Goal: Task Accomplishment & Management: Manage account settings

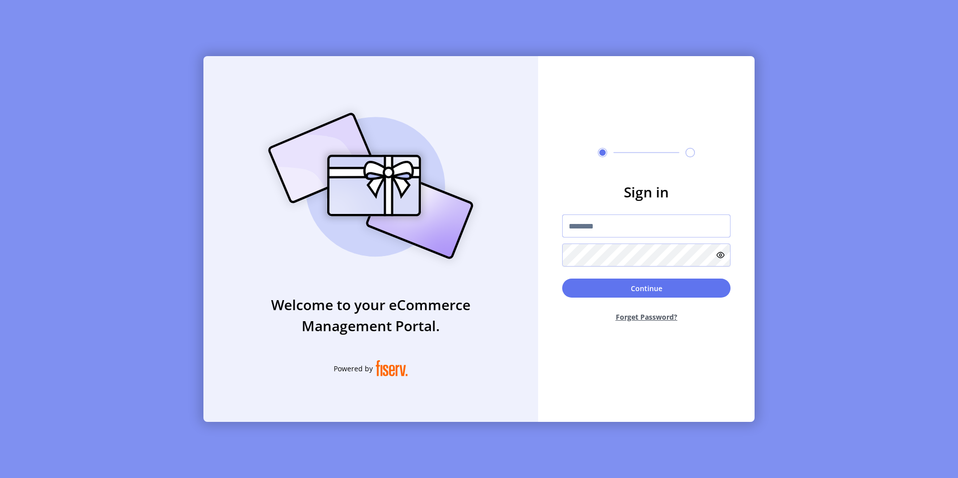
click at [591, 223] on input "text" at bounding box center [646, 225] width 168 height 23
type input "**********"
click at [562, 278] on button "Continue" at bounding box center [646, 287] width 168 height 19
click at [638, 212] on form "Sign in Continue Forget Password?" at bounding box center [646, 255] width 216 height 149
click at [615, 228] on input "text" at bounding box center [646, 225] width 168 height 23
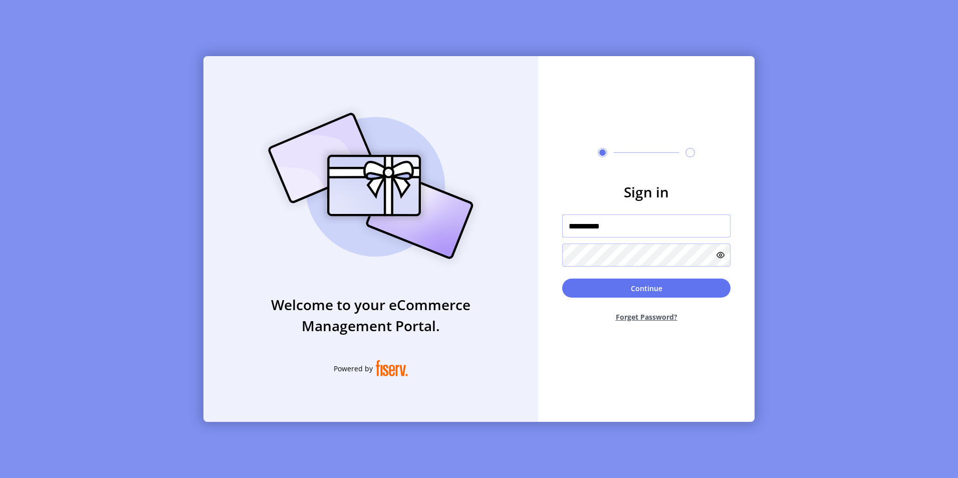
type input "**********"
click at [562, 278] on button "Continue" at bounding box center [646, 287] width 168 height 19
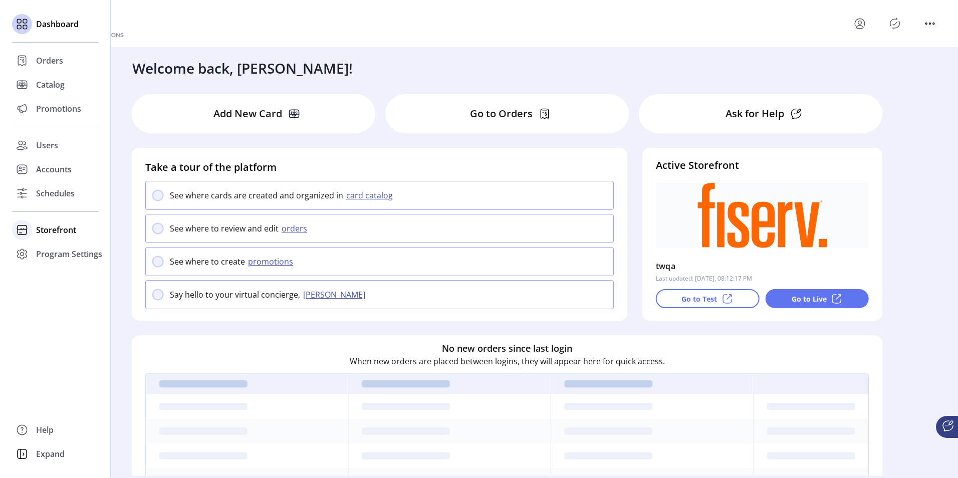
click at [42, 229] on span "Storefront" at bounding box center [56, 230] width 40 height 12
click at [43, 247] on span "Configuration" at bounding box center [62, 250] width 53 height 12
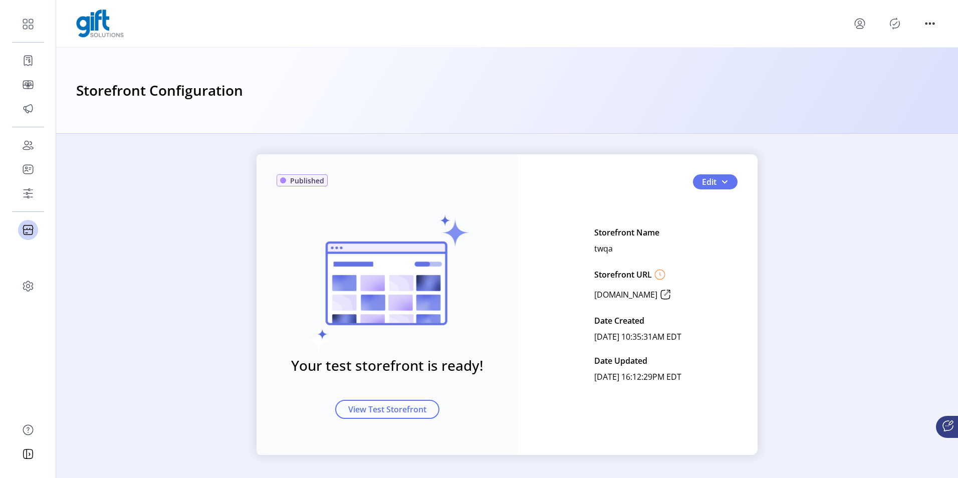
scroll to position [5, 0]
click at [723, 177] on span "button" at bounding box center [724, 181] width 8 height 8
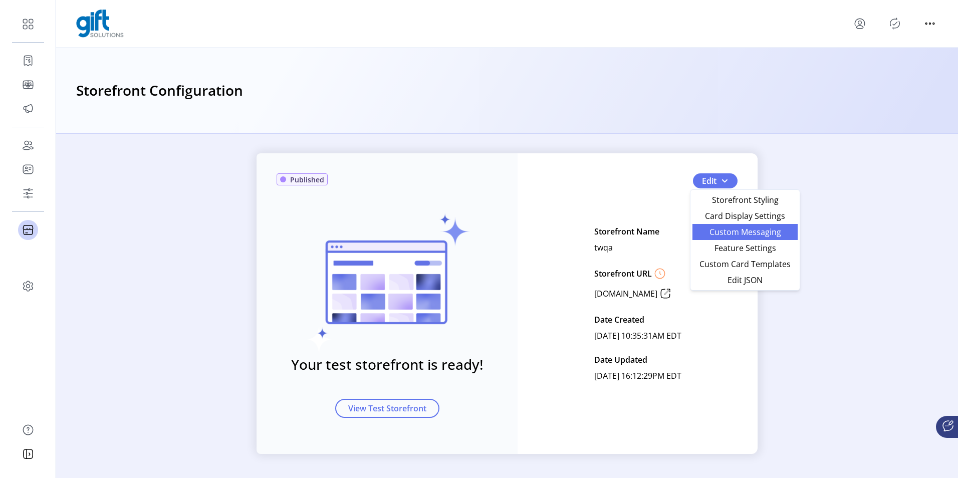
click at [729, 235] on span "Custom Messaging" at bounding box center [744, 232] width 93 height 8
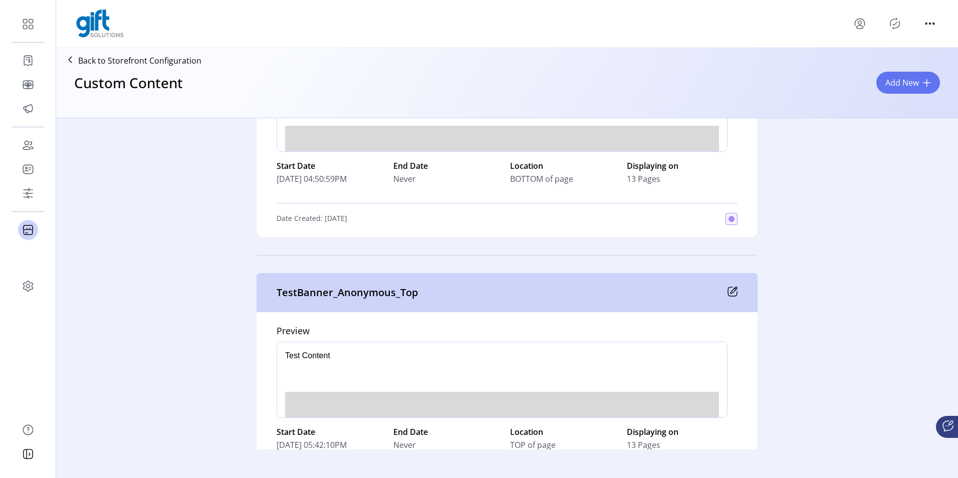
scroll to position [31, 0]
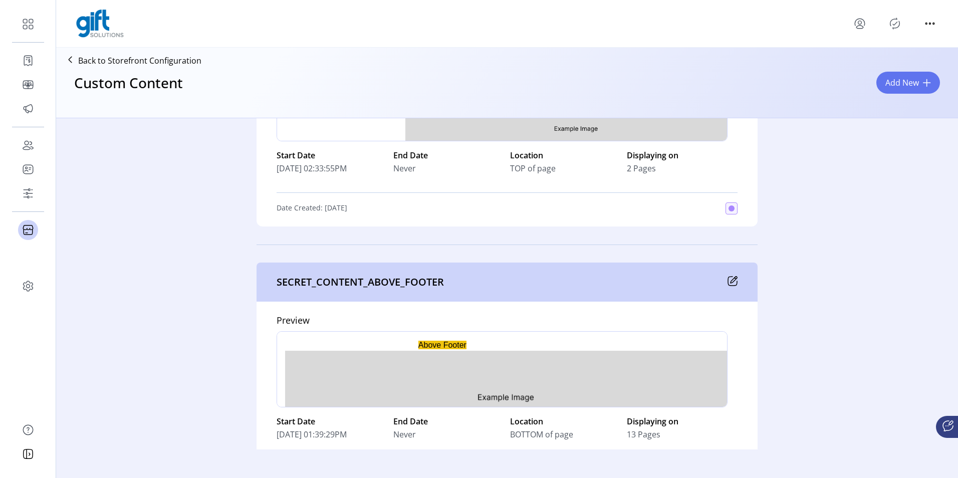
click at [728, 283] on icon at bounding box center [732, 281] width 10 height 10
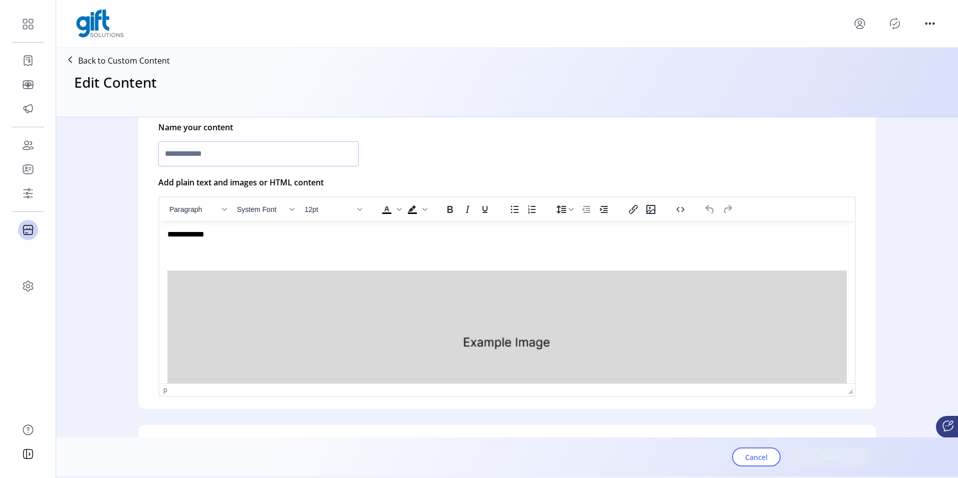
type input "**********"
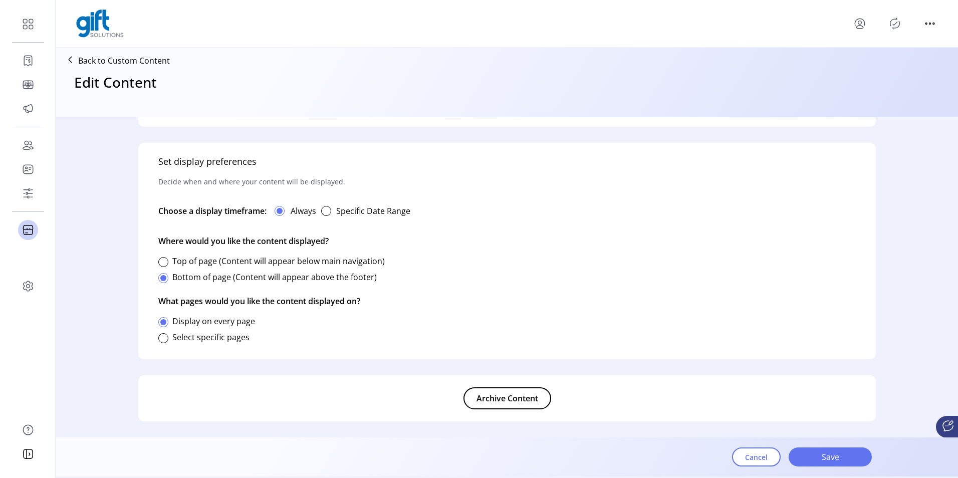
click at [495, 401] on span "Archive Content" at bounding box center [507, 398] width 62 height 12
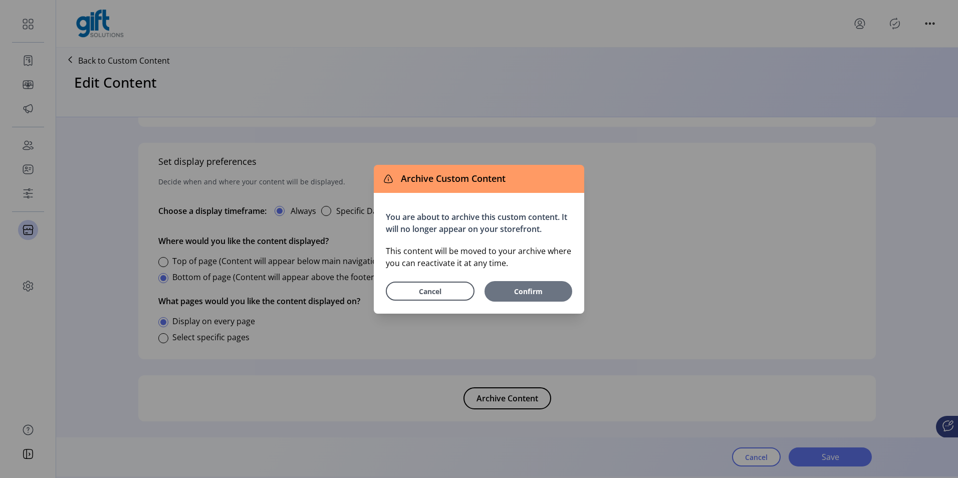
click at [517, 291] on span "Confirm" at bounding box center [528, 291] width 78 height 11
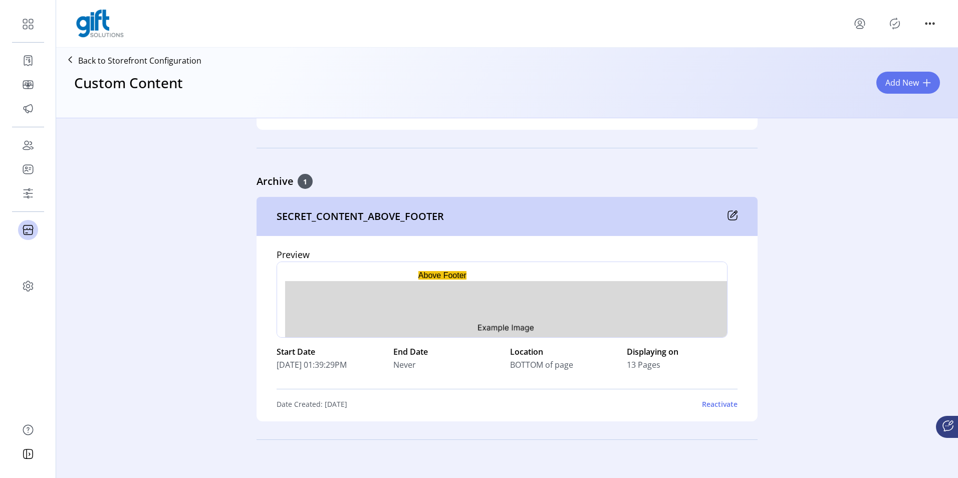
click at [892, 25] on icon "Publisher Panel" at bounding box center [895, 24] width 16 height 16
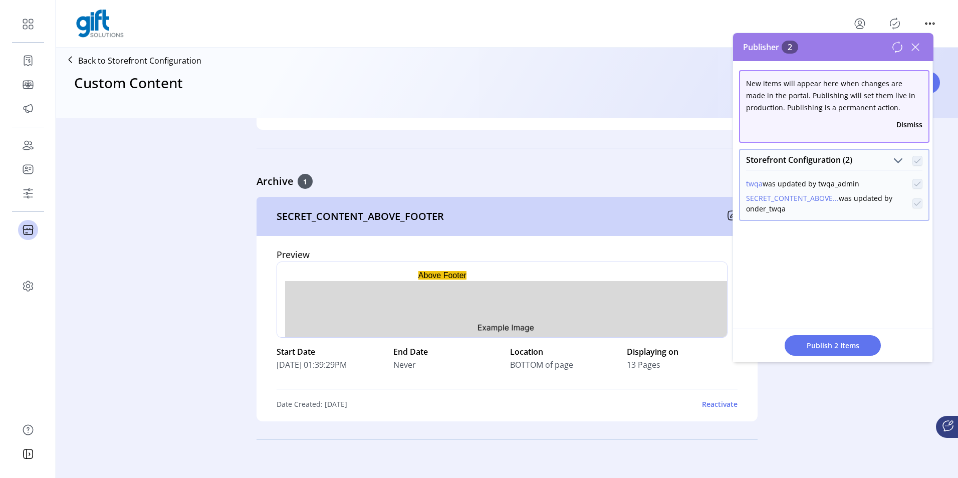
click at [922, 48] on icon at bounding box center [915, 47] width 16 height 16
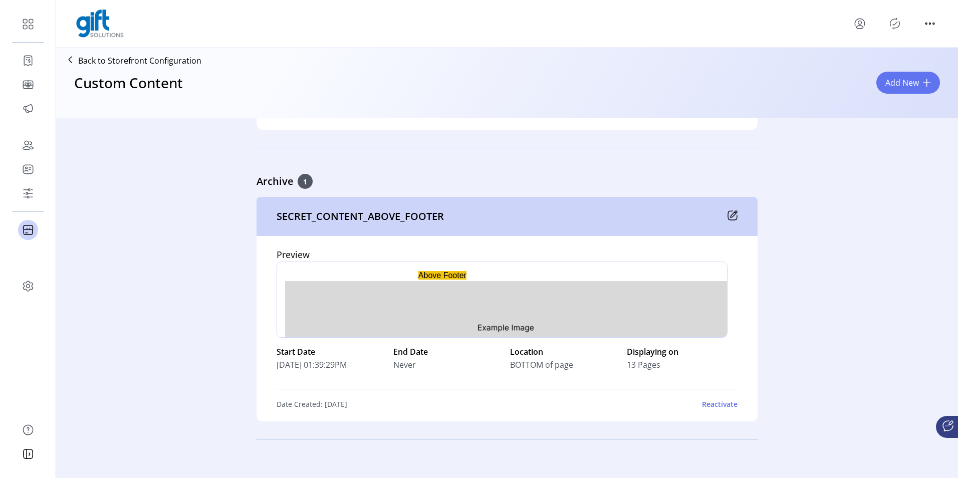
click at [892, 25] on icon "Publisher Panel" at bounding box center [895, 24] width 16 height 16
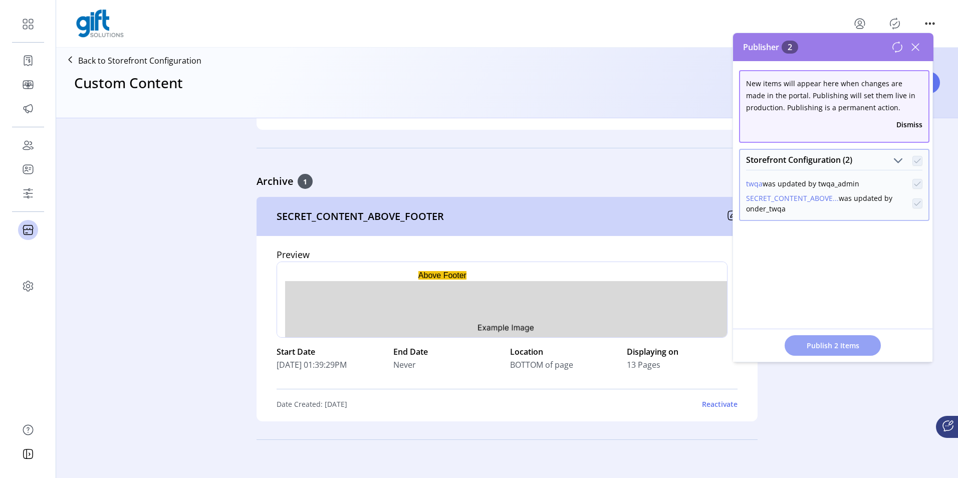
click at [810, 339] on button "Publish 2 Items" at bounding box center [832, 345] width 96 height 21
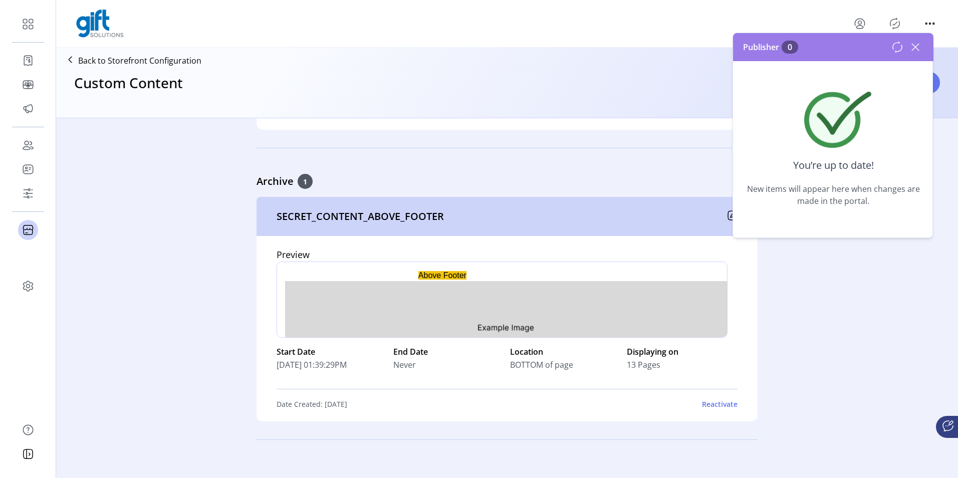
click at [920, 51] on icon at bounding box center [915, 47] width 16 height 16
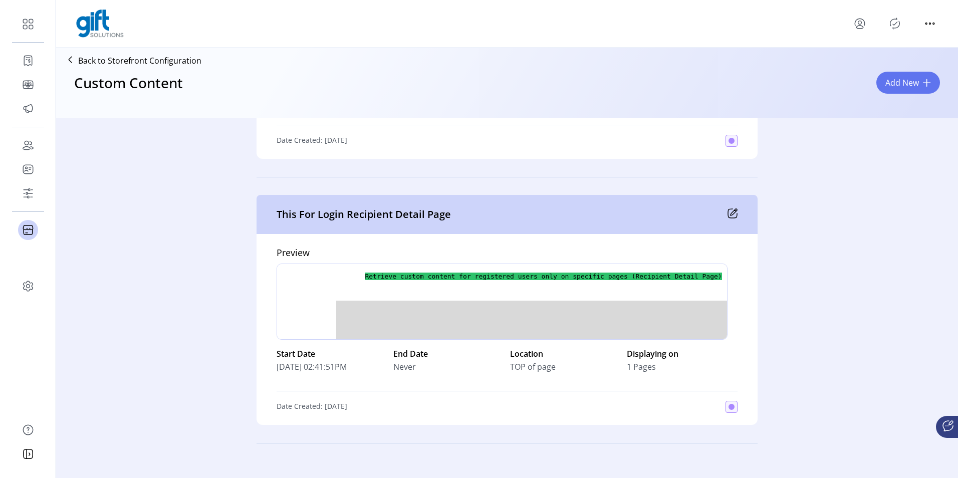
scroll to position [5013, 0]
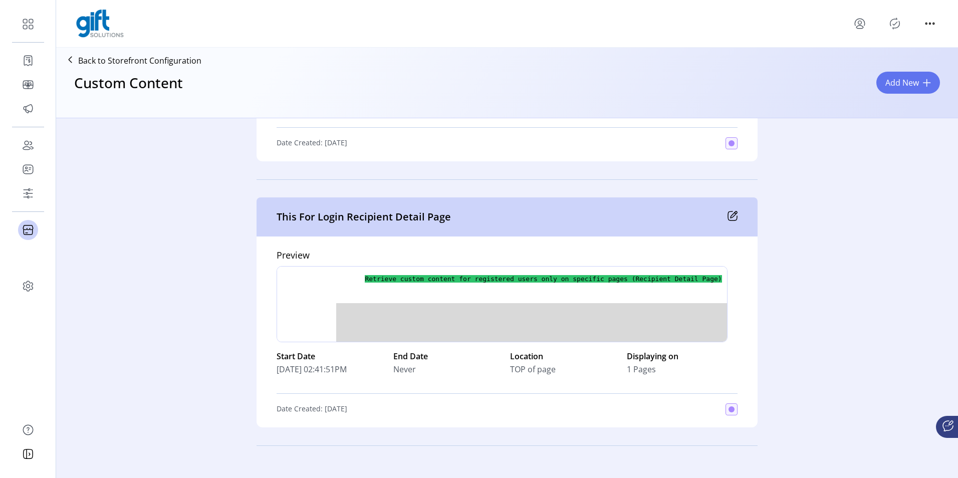
click at [730, 216] on icon at bounding box center [732, 216] width 10 height 10
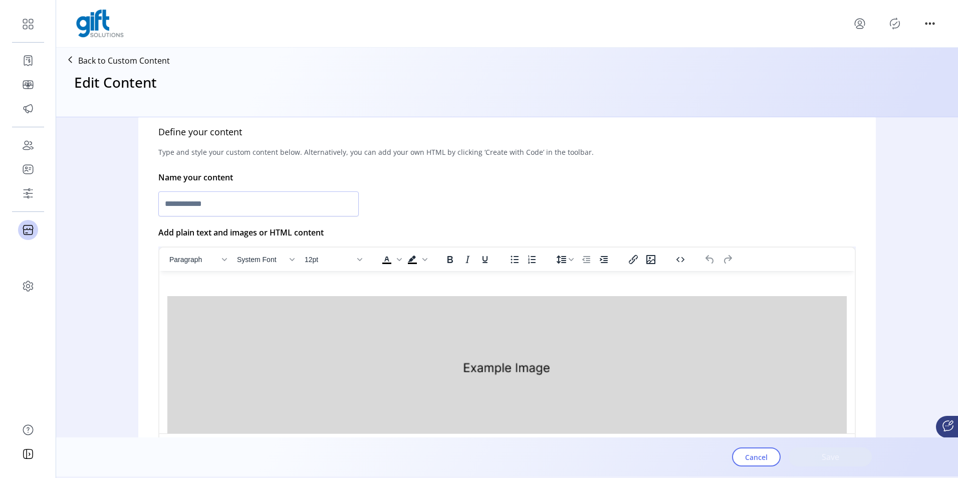
scroll to position [38, 0]
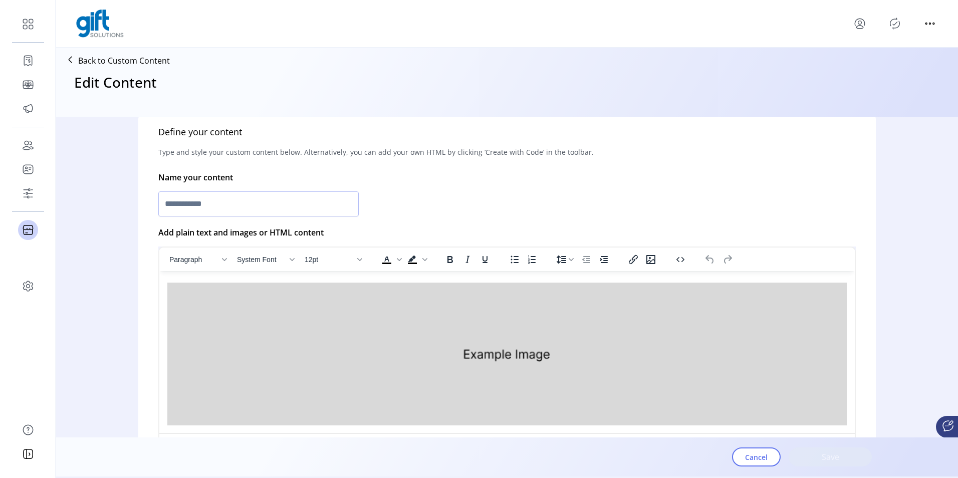
type input "**********"
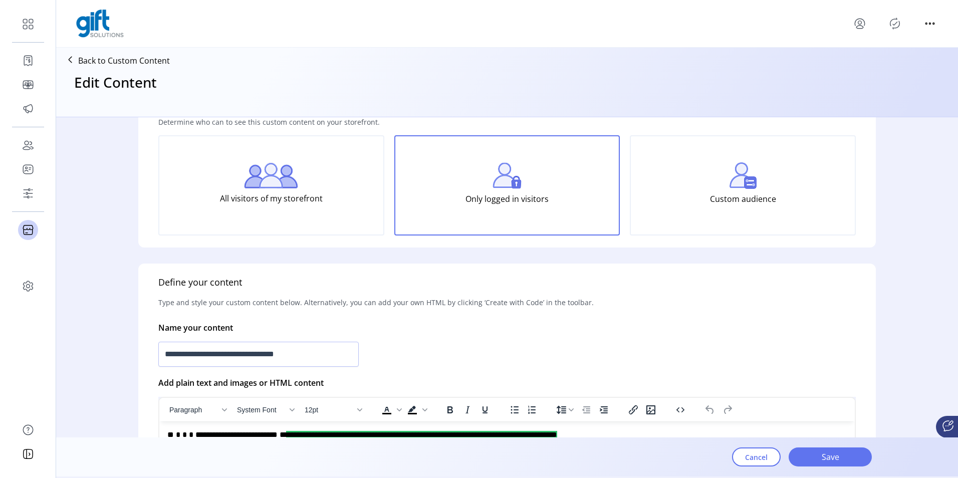
scroll to position [0, 0]
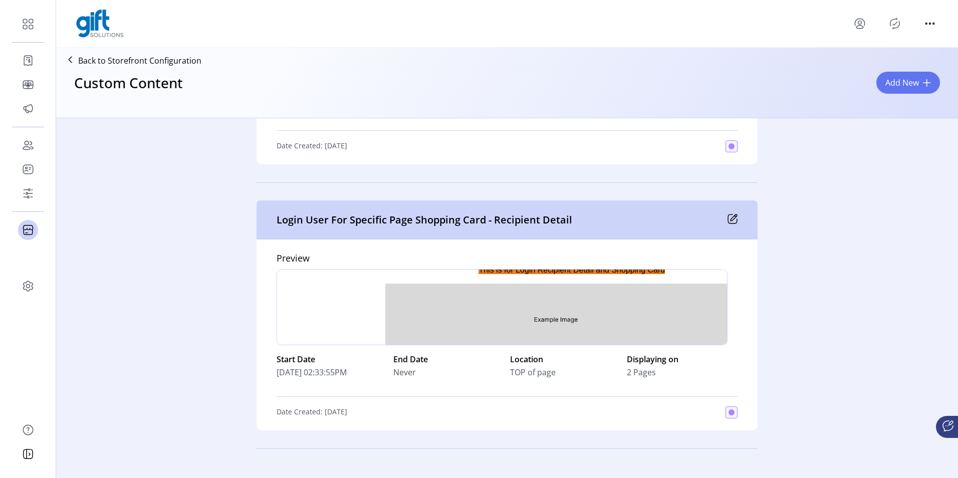
scroll to position [0, 28]
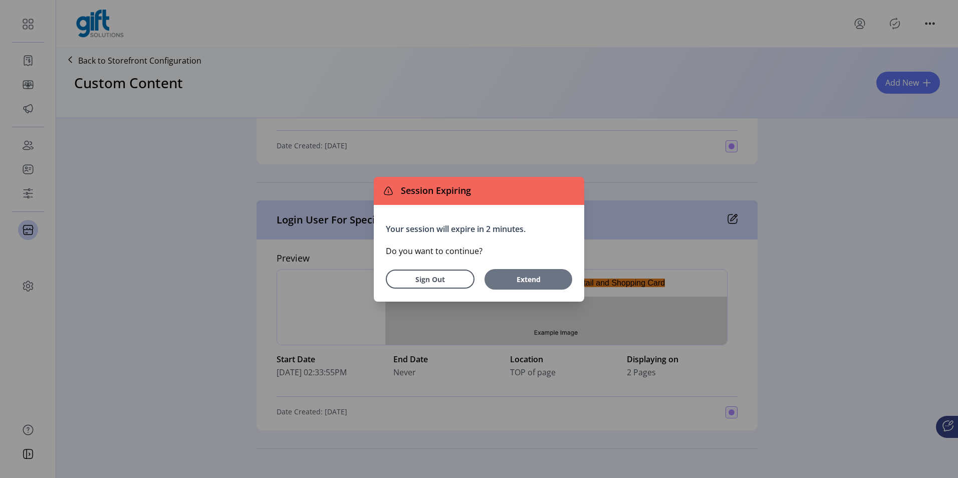
click at [540, 277] on span "Extend" at bounding box center [528, 279] width 78 height 11
